Goal: Check status: Check status

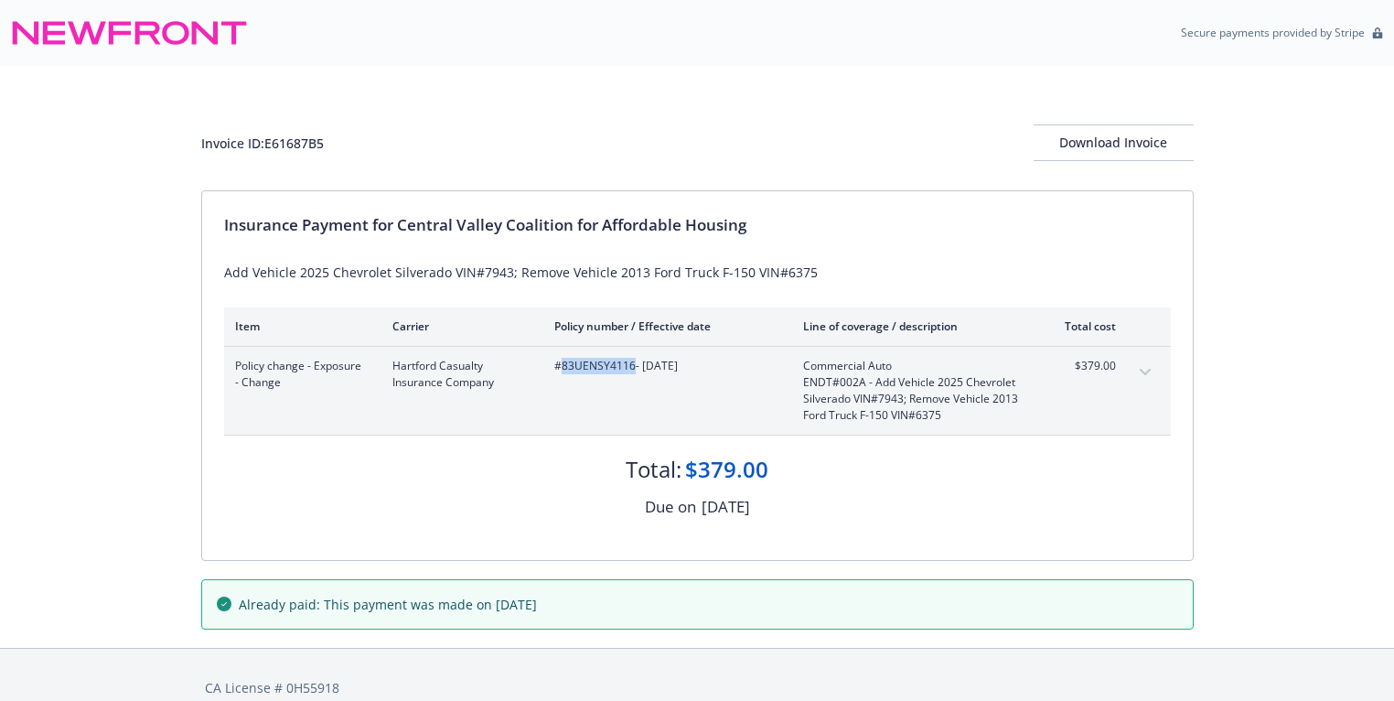
drag, startPoint x: 562, startPoint y: 367, endPoint x: 631, endPoint y: 367, distance: 69.5
click at [631, 367] on span "#83UENSY4116 - [DATE]" at bounding box center [664, 366] width 220 height 16
copy span "83UENSY4116"
